Goal: Task Accomplishment & Management: Manage account settings

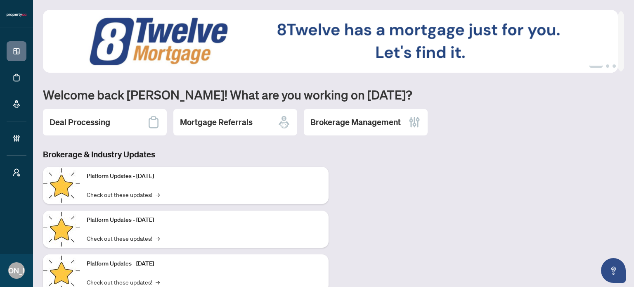
click at [409, 116] on icon at bounding box center [414, 122] width 13 height 13
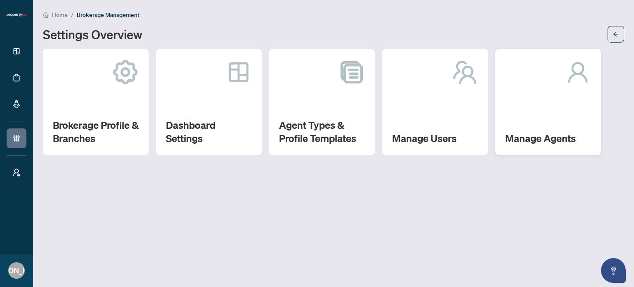
click at [543, 128] on div "Manage Agents" at bounding box center [548, 102] width 106 height 106
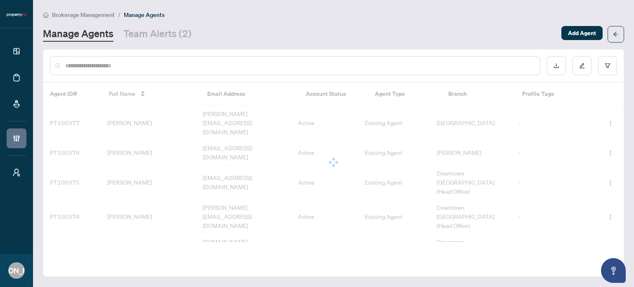
click at [272, 66] on input "text" at bounding box center [299, 65] width 468 height 9
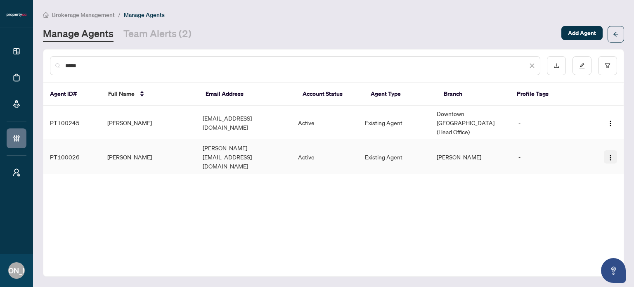
type input "****"
click at [610, 154] on img "button" at bounding box center [610, 157] width 7 height 7
click at [595, 170] on span "Reset Password" at bounding box center [587, 169] width 45 height 9
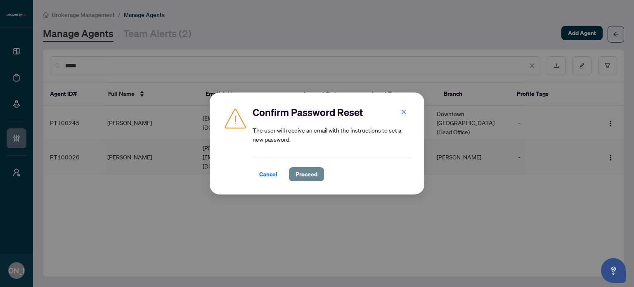
click at [309, 178] on span "Proceed" at bounding box center [306, 174] width 22 height 13
